Goal: Find specific page/section: Find specific page/section

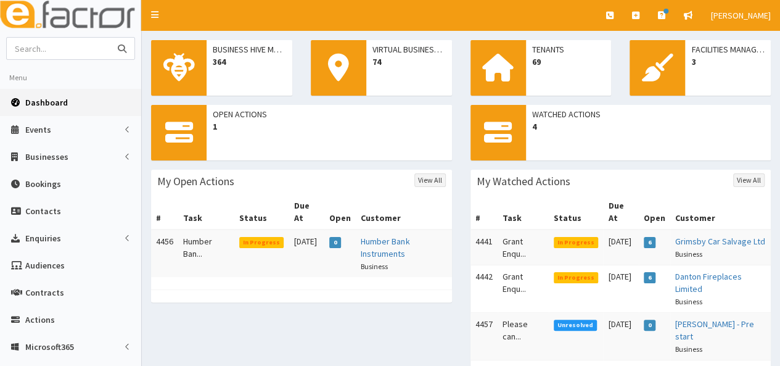
click at [76, 49] on input "text" at bounding box center [59, 49] width 104 height 22
type input "ashton"
click at [110, 38] on button "submit" at bounding box center [122, 49] width 25 height 22
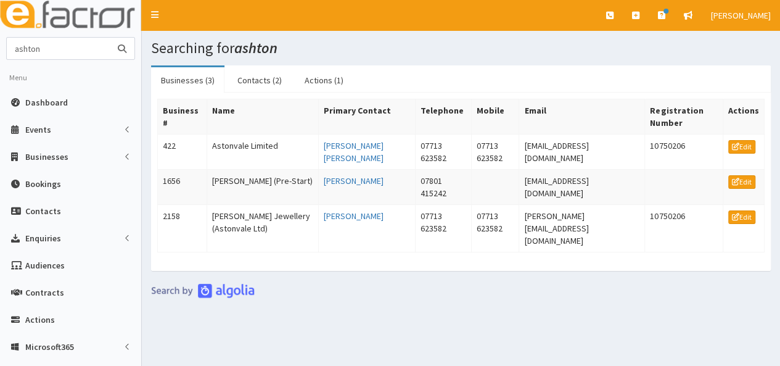
click at [76, 49] on input "ashton" at bounding box center [59, 49] width 104 height 22
type input "a"
type input "traill"
click at [110, 38] on button "submit" at bounding box center [122, 49] width 25 height 22
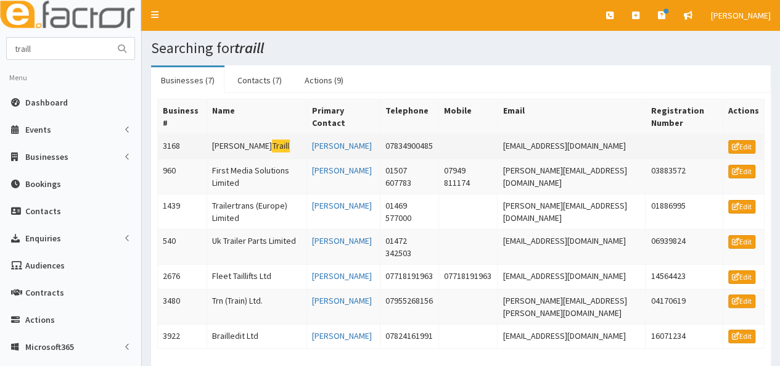
click at [224, 134] on td "Alison Traill" at bounding box center [257, 146] width 100 height 25
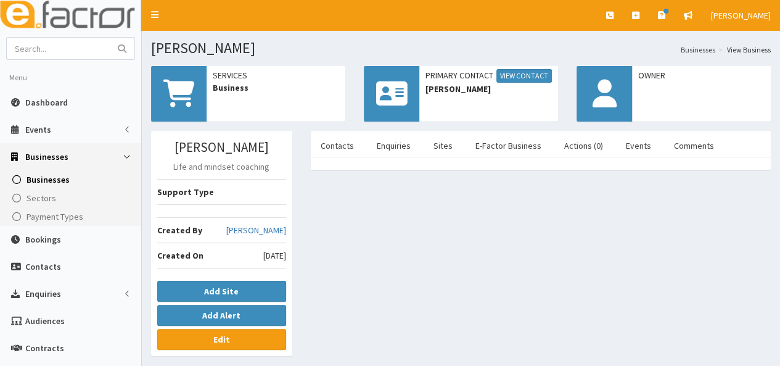
click at [187, 75] on span at bounding box center [178, 93] width 55 height 55
click at [236, 336] on link "Edit" at bounding box center [221, 339] width 129 height 21
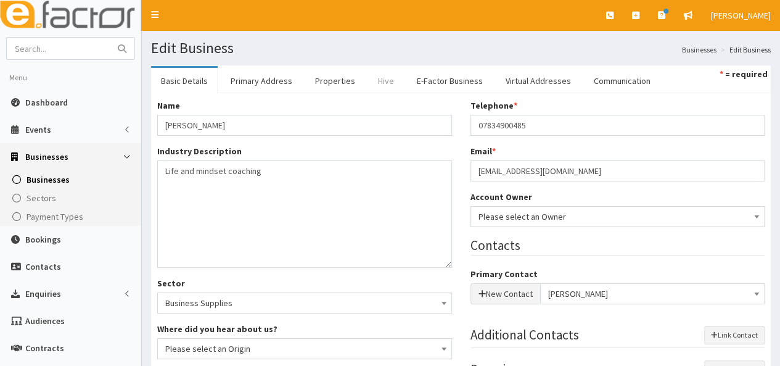
click at [376, 82] on link "Hive" at bounding box center [386, 81] width 36 height 26
